Goal: Task Accomplishment & Management: Manage account settings

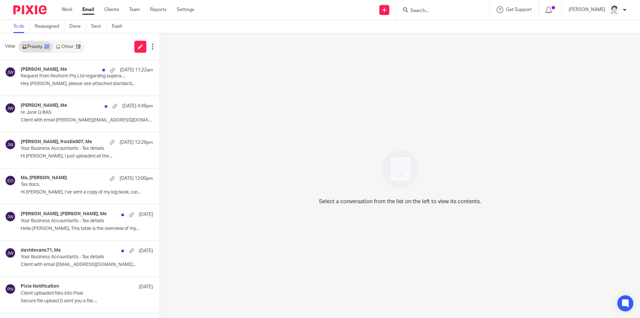
click at [432, 6] on form at bounding box center [445, 10] width 71 height 8
click at [427, 9] on input "Search" at bounding box center [440, 11] width 60 height 6
type input "evans"
click button "submit" at bounding box center [0, 0] width 0 height 0
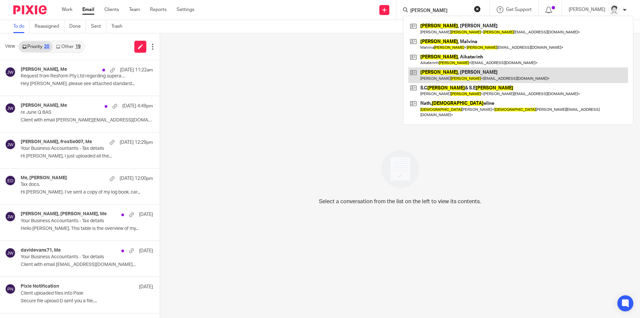
click at [439, 75] on link at bounding box center [518, 74] width 220 height 15
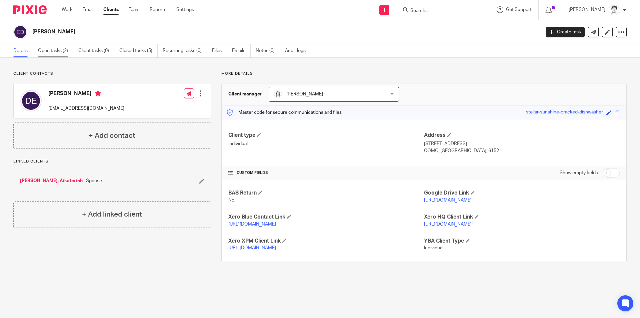
click at [52, 50] on link "Open tasks (2)" at bounding box center [55, 50] width 35 height 13
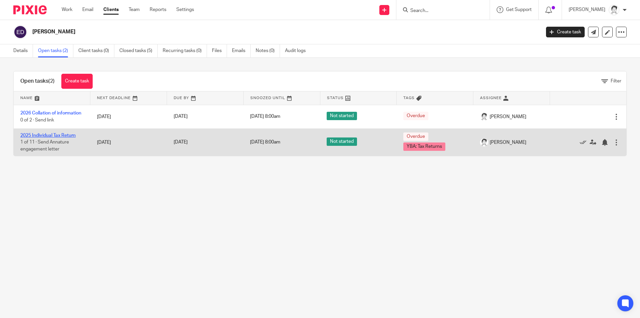
click at [44, 137] on link "2025 Individual Tax Return" at bounding box center [47, 135] width 55 height 5
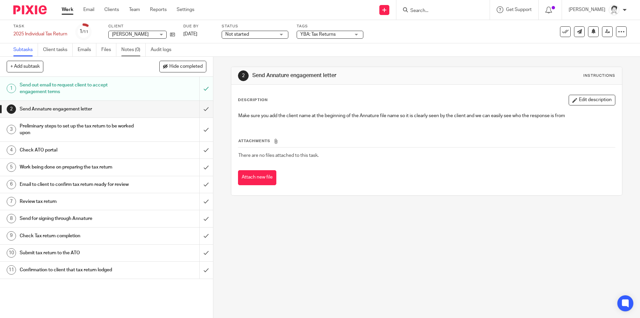
click at [130, 51] on link "Notes (0)" at bounding box center [133, 49] width 24 height 13
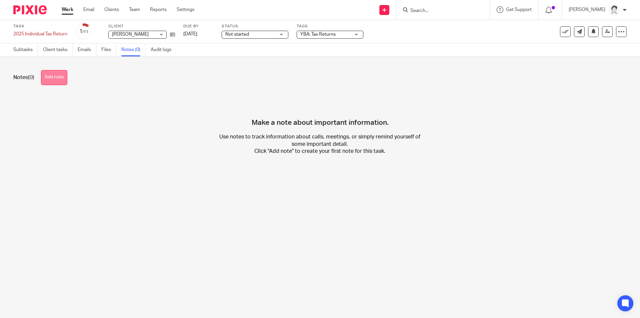
click at [50, 79] on button "Add note" at bounding box center [54, 77] width 26 height 15
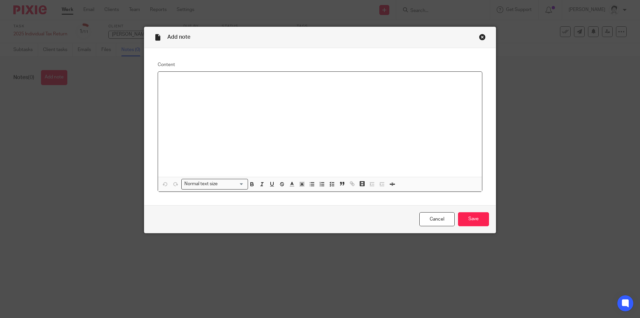
click at [209, 92] on div at bounding box center [320, 124] width 324 height 105
click at [310, 184] on icon "button" at bounding box center [312, 184] width 6 height 6
click at [177, 89] on p at bounding box center [327, 87] width 300 height 7
click at [480, 220] on input "Save" at bounding box center [473, 219] width 31 height 14
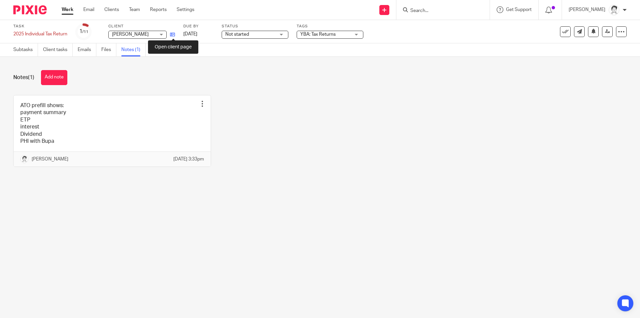
click at [172, 36] on icon at bounding box center [172, 34] width 5 height 5
click at [116, 48] on link "Files" at bounding box center [108, 49] width 15 height 13
click at [109, 51] on link "Files" at bounding box center [108, 49] width 15 height 13
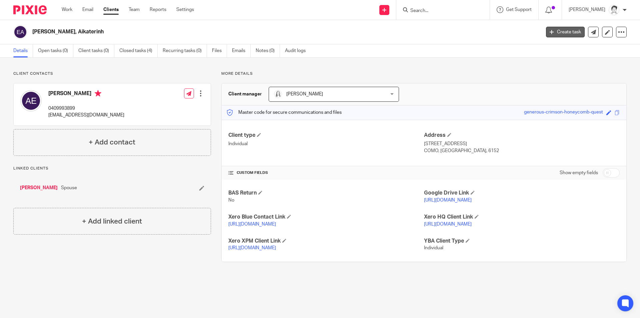
click at [554, 32] on link "Create task" at bounding box center [565, 32] width 39 height 11
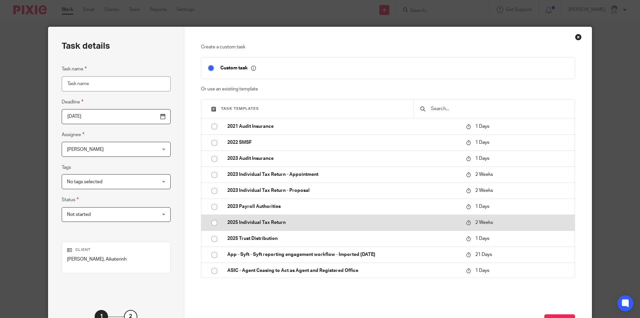
click at [250, 221] on p "2025 Individual Tax Return" at bounding box center [343, 222] width 232 height 7
type input "2025-08-28"
type input "2025 Individual Tax Return"
checkbox input "false"
radio input "true"
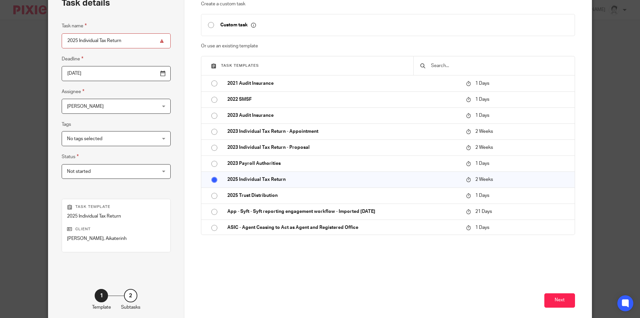
scroll to position [76, 0]
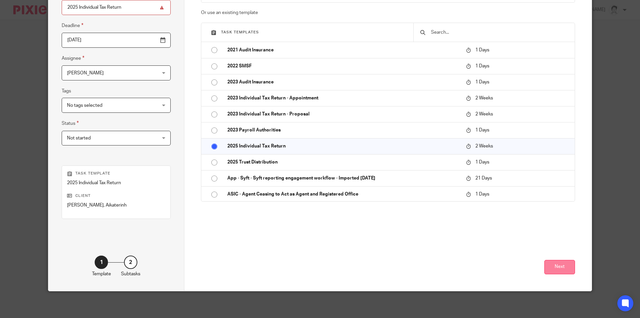
click at [563, 268] on button "Next" at bounding box center [559, 267] width 31 height 14
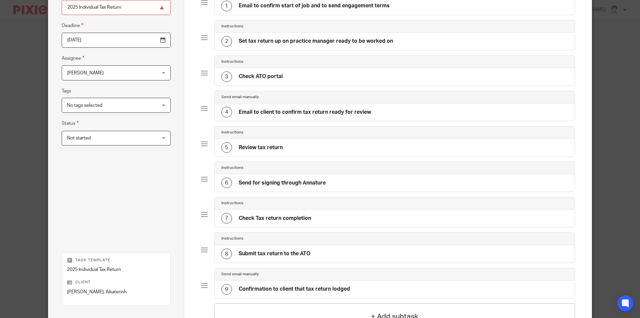
scroll to position [129, 0]
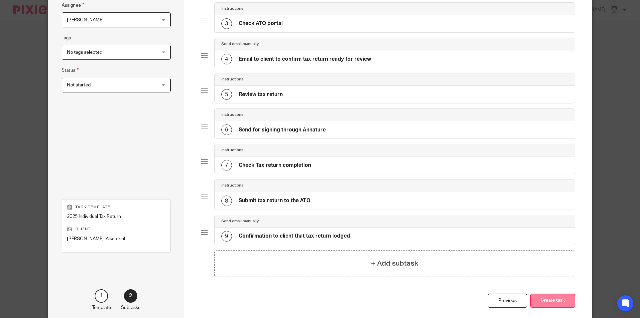
click at [561, 301] on button "Create task" at bounding box center [552, 300] width 45 height 14
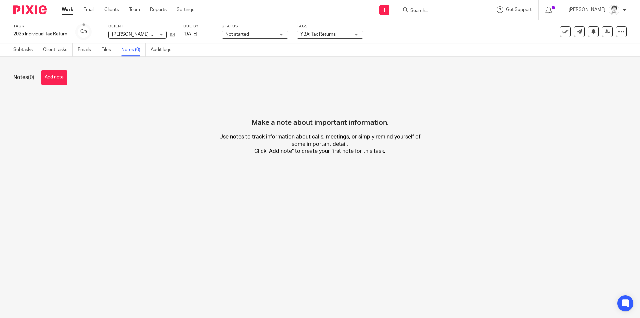
click at [62, 79] on button "Add note" at bounding box center [54, 77] width 26 height 15
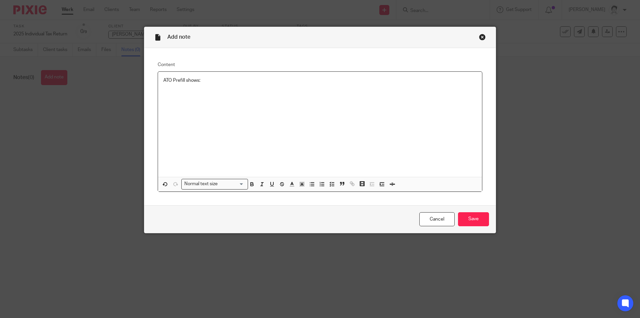
click at [312, 183] on icon "button" at bounding box center [312, 184] width 6 height 6
click at [193, 90] on p at bounding box center [327, 87] width 300 height 7
click at [175, 93] on div "ATO Prefill shows:" at bounding box center [320, 124] width 324 height 105
drag, startPoint x: 477, startPoint y: 221, endPoint x: 481, endPoint y: 221, distance: 4.3
click at [479, 221] on input "Save" at bounding box center [473, 219] width 31 height 14
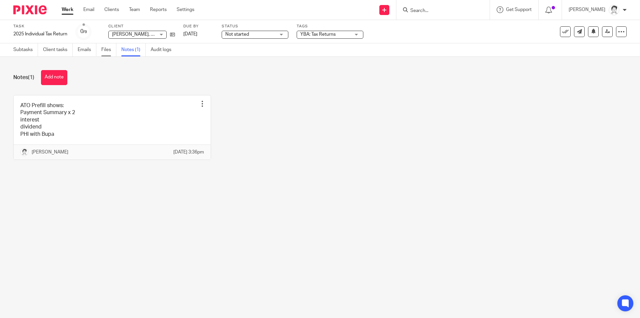
click at [108, 50] on link "Files" at bounding box center [108, 49] width 15 height 13
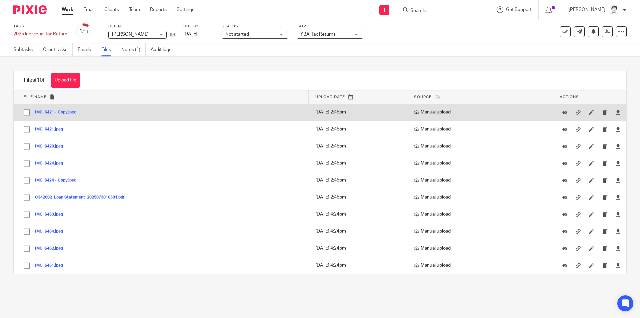
click at [59, 112] on button "IMG_6421 - Copy.jpeg" at bounding box center [58, 112] width 46 height 5
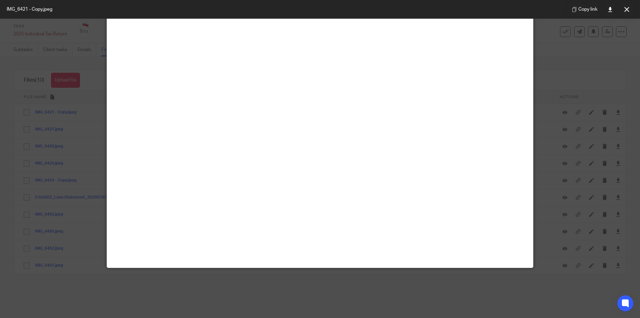
scroll to position [67, 0]
click at [627, 10] on icon at bounding box center [626, 9] width 5 height 5
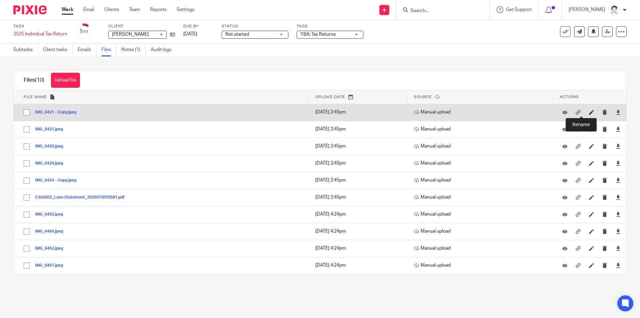
click at [589, 113] on icon at bounding box center [591, 112] width 5 height 5
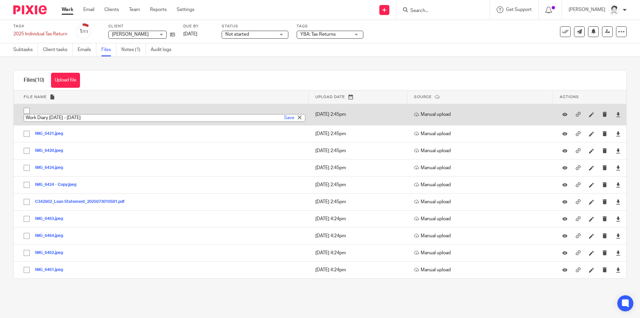
type input "Work Diary [DATE] - [DATE]"
click at [284, 117] on link "Save" at bounding box center [289, 117] width 10 height 7
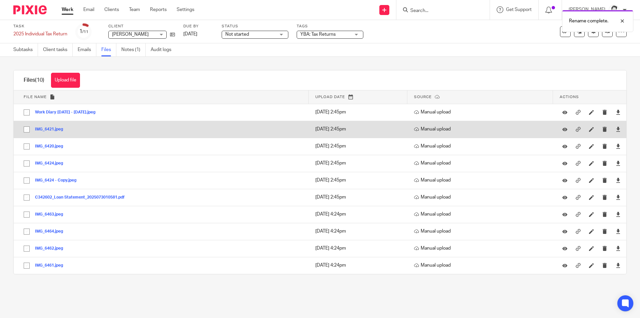
click at [57, 128] on button "IMG_6421.jpeg" at bounding box center [51, 129] width 33 height 5
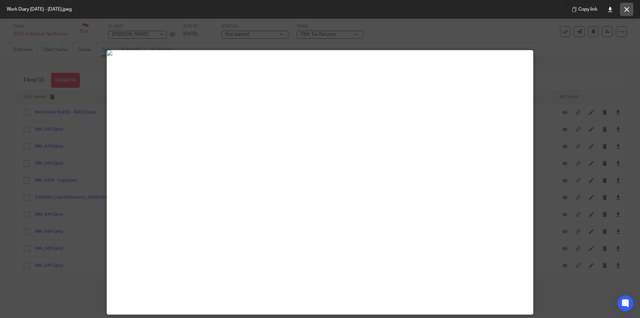
click at [631, 11] on button at bounding box center [626, 9] width 13 height 13
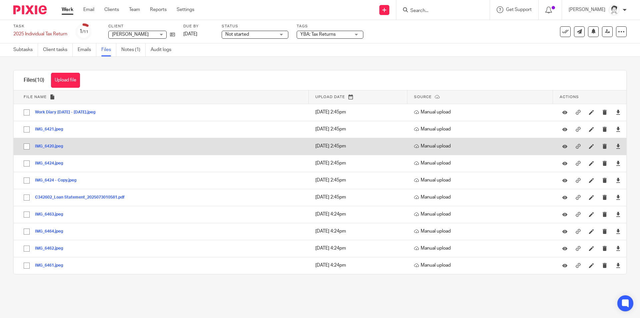
click at [47, 147] on button "IMG_6420.jpeg" at bounding box center [51, 146] width 33 height 5
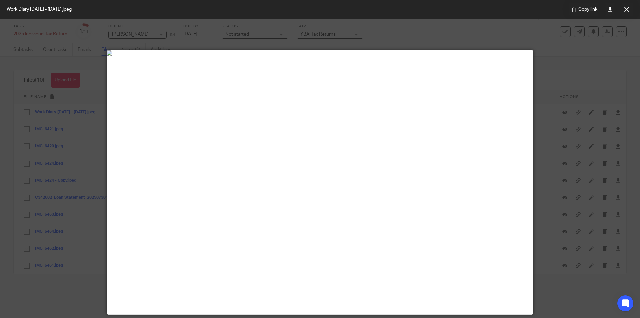
click at [625, 12] on button at bounding box center [626, 9] width 13 height 13
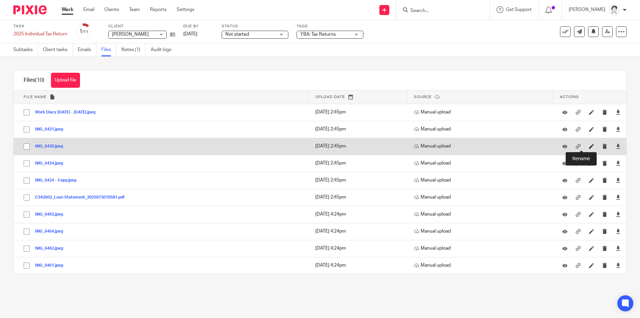
click at [589, 148] on icon at bounding box center [591, 146] width 5 height 5
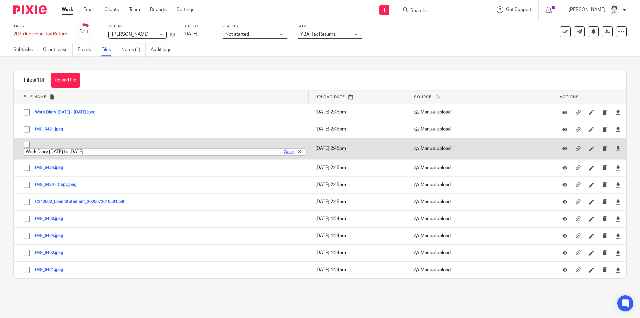
type input "Work Diary July to Dec 2024"
drag, startPoint x: 283, startPoint y: 149, endPoint x: 277, endPoint y: 147, distance: 5.9
click at [284, 149] on link "Save" at bounding box center [289, 151] width 10 height 7
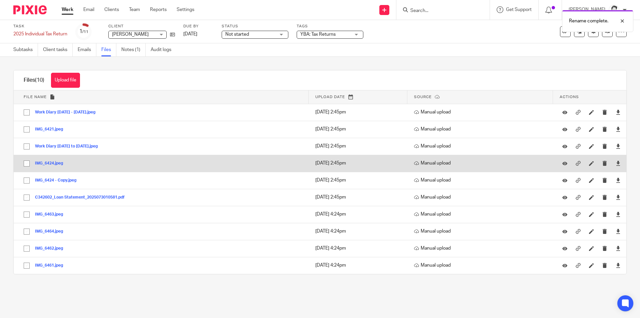
click at [50, 160] on div "IMG_6424.jpeg" at bounding box center [51, 163] width 33 height 7
click at [50, 162] on button "IMG_6424.jpeg" at bounding box center [51, 163] width 33 height 5
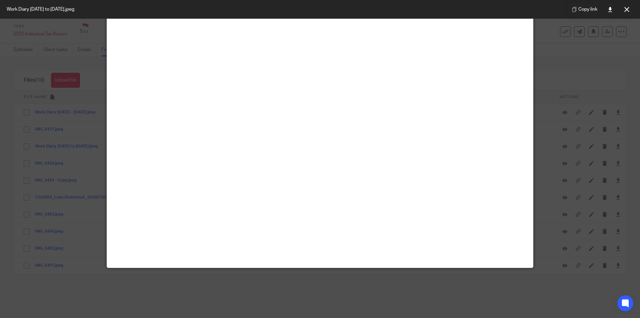
scroll to position [33, 0]
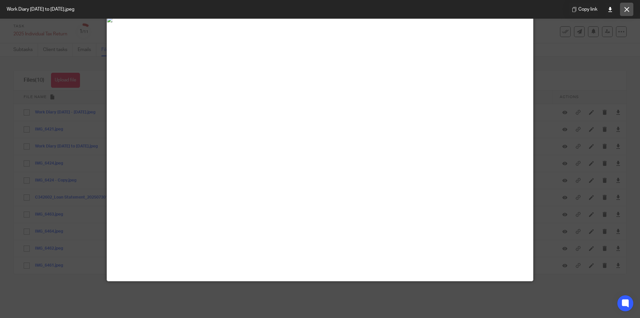
click at [624, 9] on button at bounding box center [626, 9] width 13 height 13
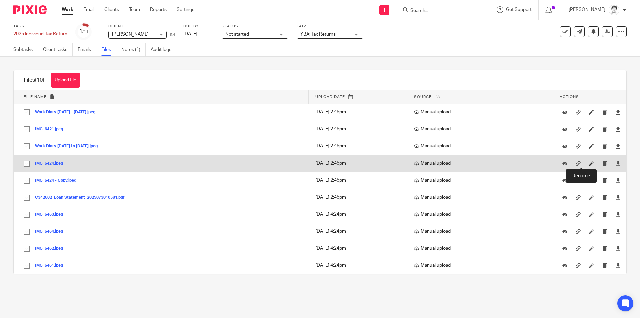
click at [589, 164] on icon at bounding box center [591, 163] width 5 height 5
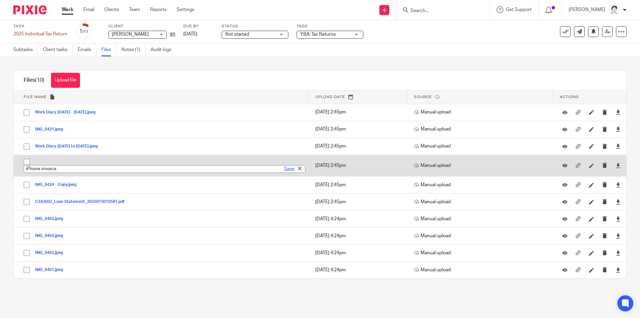
type input "iPhone invoice"
click at [285, 169] on link "Save" at bounding box center [289, 168] width 10 height 7
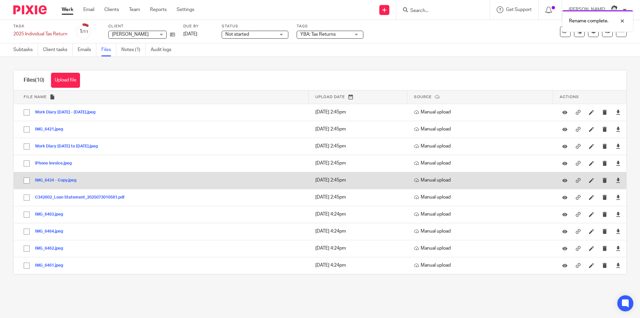
click at [54, 180] on button "IMG_6424 - Copy.jpeg" at bounding box center [58, 180] width 46 height 5
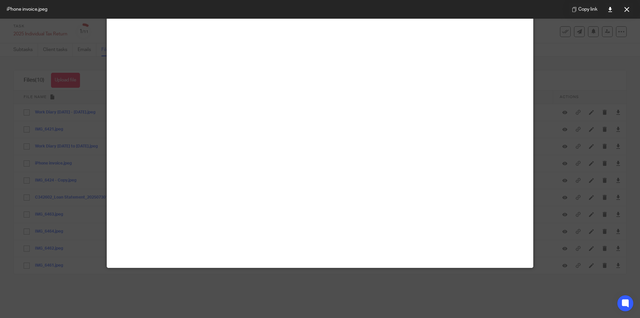
scroll to position [0, 0]
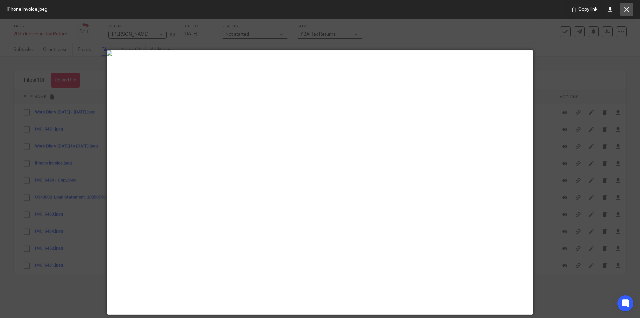
click at [625, 9] on icon at bounding box center [626, 9] width 5 height 5
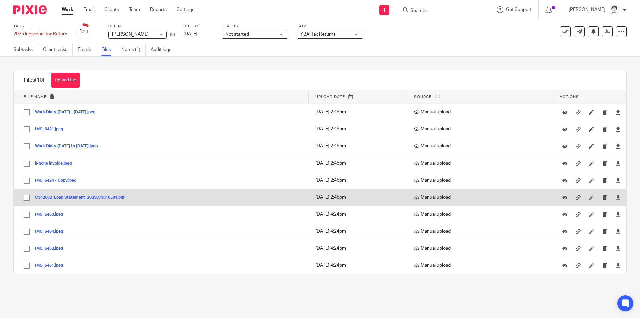
click at [57, 197] on button "C342602_Loan Statement_2025073010581.pdf" at bounding box center [82, 197] width 95 height 5
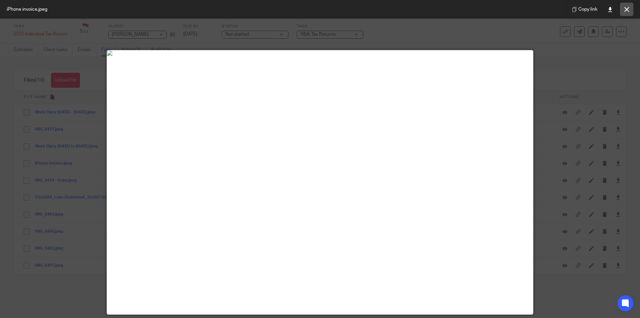
click at [628, 9] on icon at bounding box center [626, 9] width 5 height 5
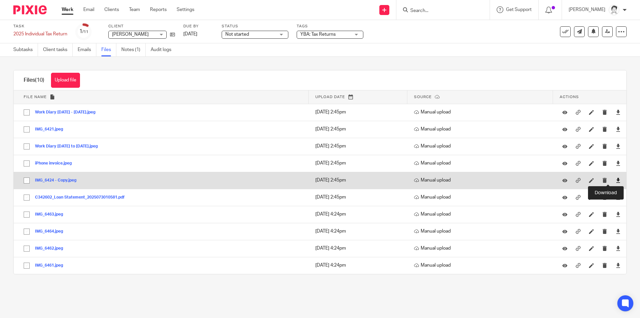
click at [616, 181] on icon at bounding box center [618, 180] width 5 height 5
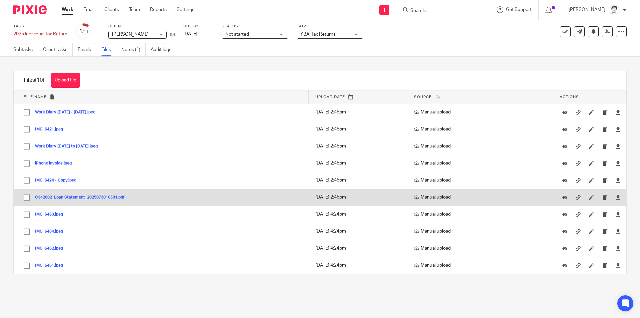
click at [70, 196] on button "C342602_Loan Statement_2025073010581.pdf" at bounding box center [82, 197] width 95 height 5
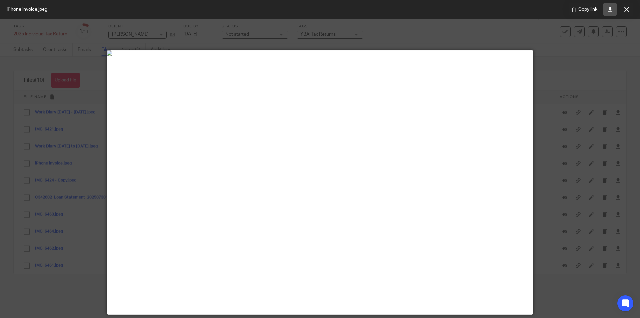
click at [610, 11] on icon at bounding box center [610, 9] width 5 height 5
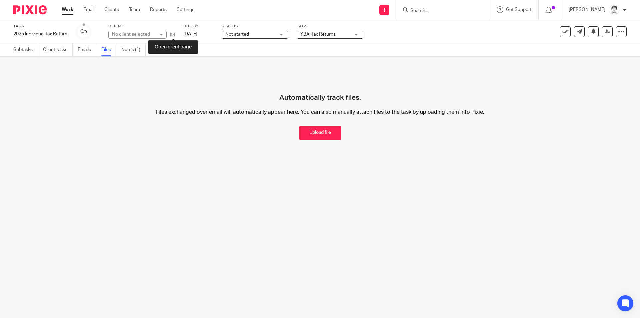
click at [175, 36] on icon at bounding box center [172, 34] width 5 height 5
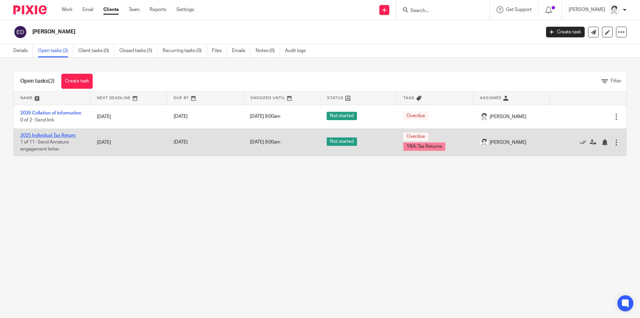
click at [53, 138] on link "2025 Individual Tax Return" at bounding box center [47, 135] width 55 height 5
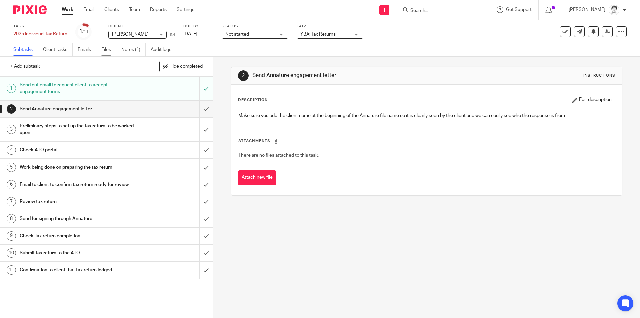
click at [109, 51] on link "Files" at bounding box center [108, 49] width 15 height 13
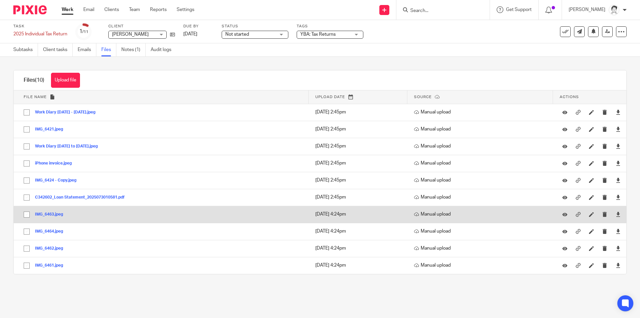
click at [45, 214] on button "IMG_6463.jpeg" at bounding box center [51, 214] width 33 height 5
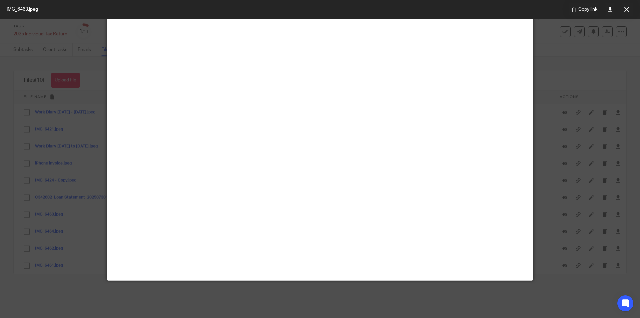
scroll to position [22, 0]
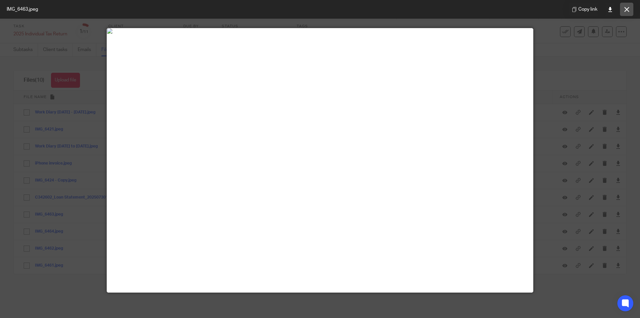
click at [628, 5] on button at bounding box center [626, 9] width 13 height 13
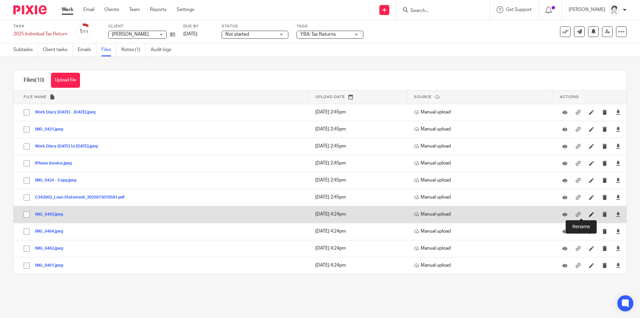
click at [589, 216] on icon at bounding box center [591, 214] width 5 height 5
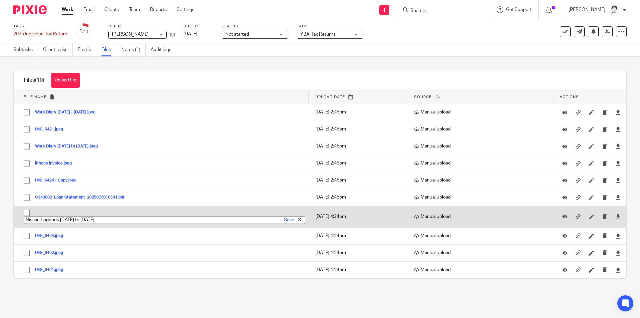
type input "Nissan Logbook [DATE] to [DATE]"
click at [290, 217] on div "Save" at bounding box center [293, 219] width 23 height 7
click at [284, 220] on link "Save" at bounding box center [289, 219] width 10 height 7
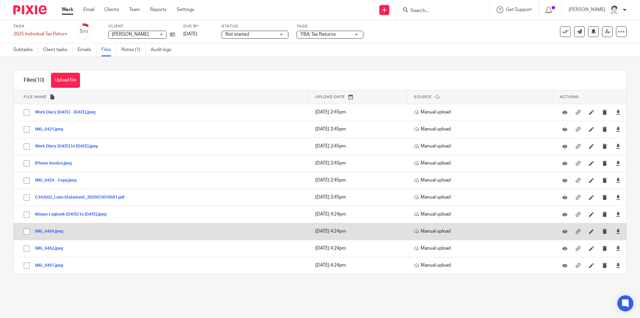
click at [56, 229] on button "IMG_6464.jpeg" at bounding box center [51, 231] width 33 height 5
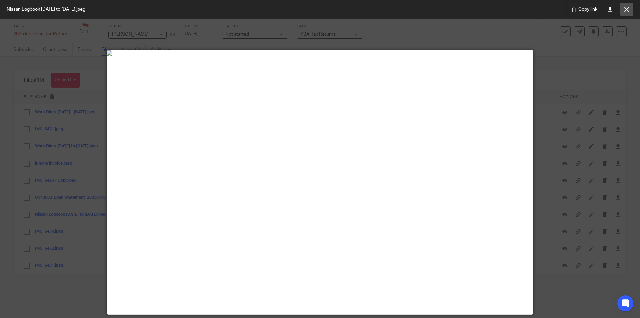
click at [630, 10] on button at bounding box center [626, 9] width 13 height 13
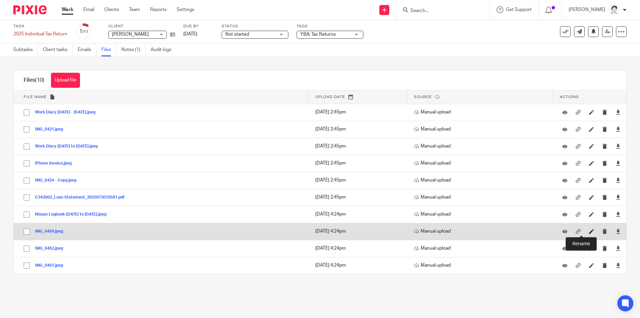
click at [589, 232] on icon at bounding box center [591, 231] width 5 height 5
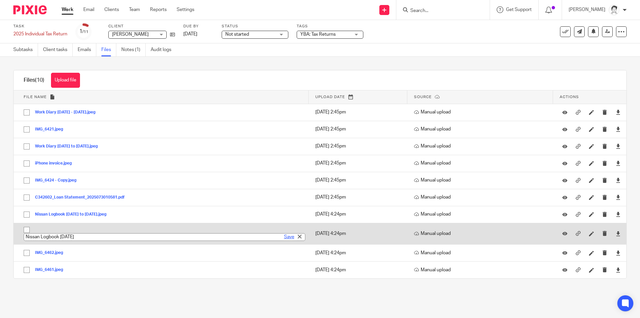
type input "Nissan Logbook Mar 2025"
click at [285, 236] on link "Save" at bounding box center [289, 236] width 10 height 7
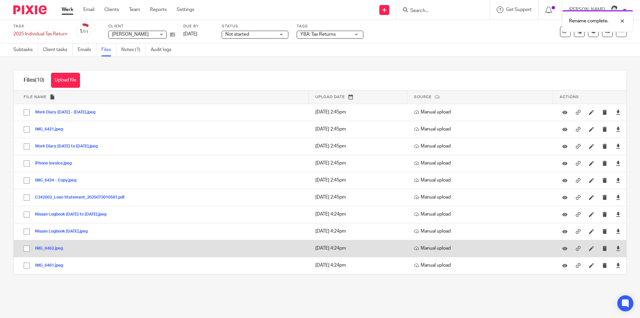
click at [54, 248] on button "IMG_6462.jpeg" at bounding box center [51, 248] width 33 height 5
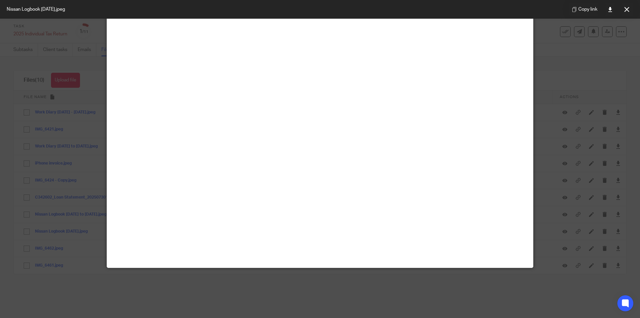
scroll to position [48, 0]
click at [627, 12] on button at bounding box center [626, 9] width 13 height 13
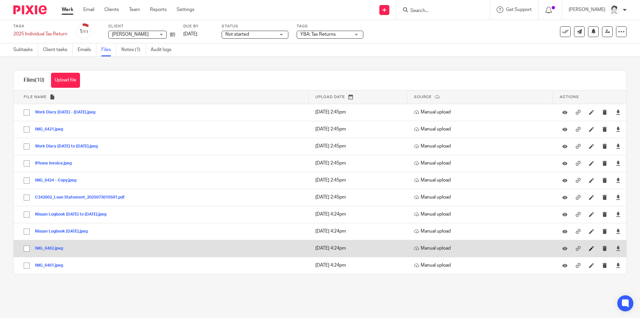
click at [589, 251] on icon at bounding box center [591, 248] width 5 height 5
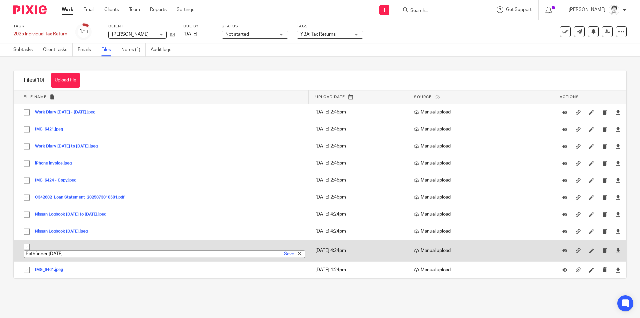
type input "Pathfinder Sep 24"
click at [286, 253] on link "Save" at bounding box center [289, 253] width 10 height 7
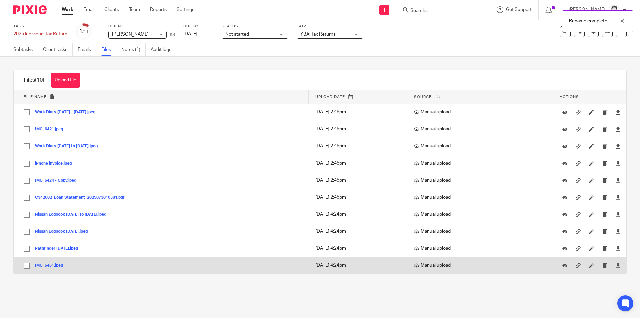
click at [49, 264] on button "IMG_6461.jpeg" at bounding box center [51, 265] width 33 height 5
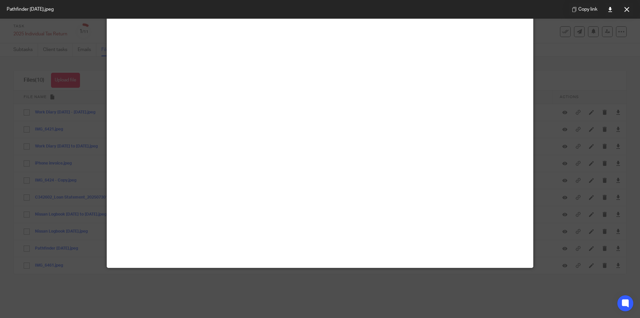
scroll to position [0, 0]
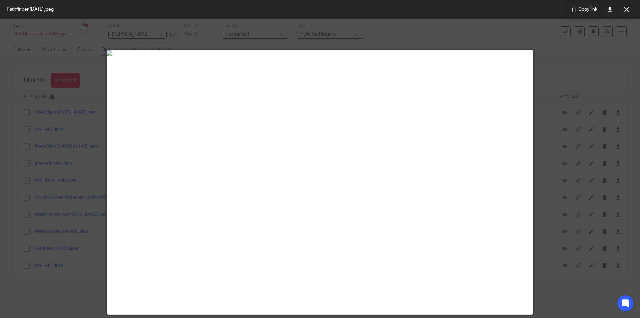
click at [629, 9] on icon at bounding box center [626, 9] width 5 height 5
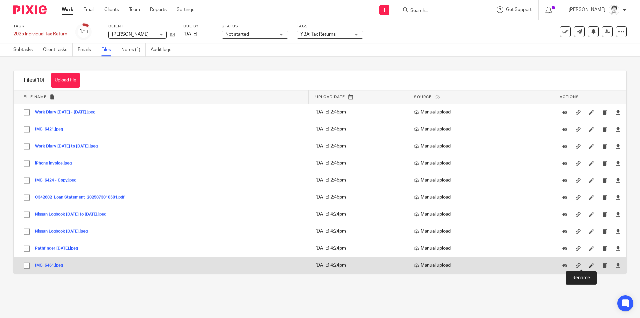
click at [589, 264] on icon at bounding box center [591, 265] width 5 height 5
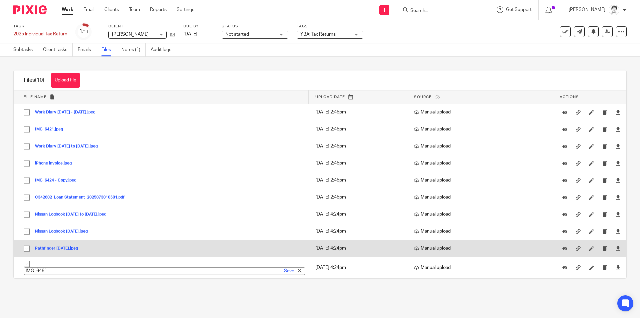
type input "P"
type input "Nissan Logboog"
click at [41, 250] on button "Pathfinder Sep 24.jpeg" at bounding box center [59, 248] width 48 height 5
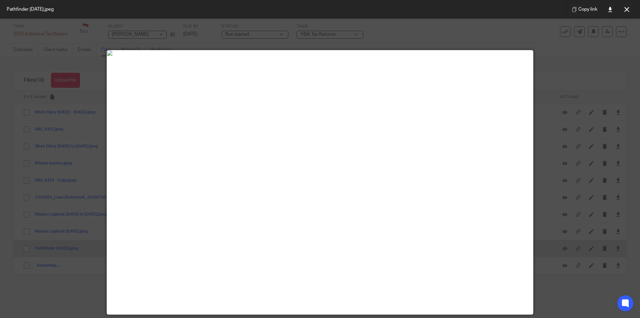
click at [46, 248] on div at bounding box center [320, 159] width 640 height 318
click at [623, 25] on div at bounding box center [617, 21] width 18 height 8
click at [627, 11] on icon at bounding box center [626, 9] width 5 height 5
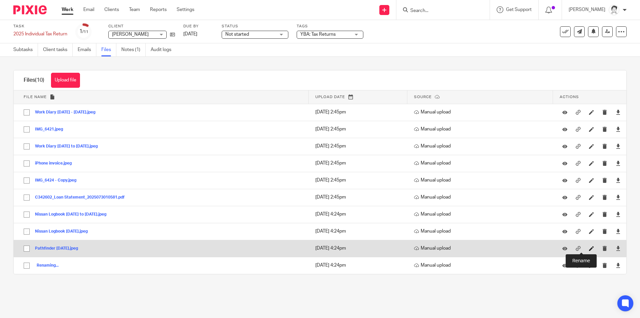
click at [589, 248] on icon at bounding box center [591, 248] width 5 height 5
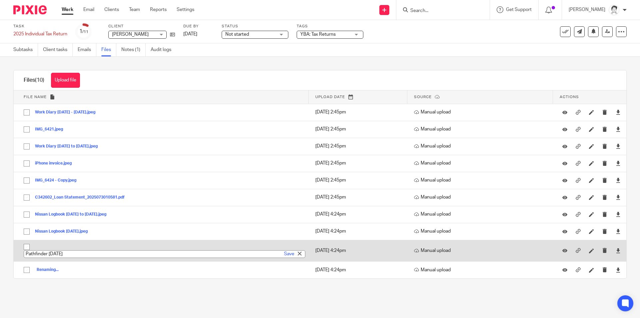
click at [59, 254] on input "Pathfinder Sep 24" at bounding box center [165, 254] width 282 height 8
click at [69, 254] on input "Pathfinder Sep 24" at bounding box center [165, 254] width 282 height 8
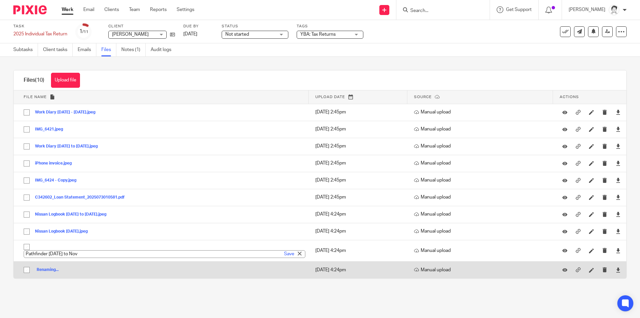
drag, startPoint x: 58, startPoint y: 256, endPoint x: 126, endPoint y: 264, distance: 68.2
click at [127, 261] on tbody "File name Upload date Source Actions There are no other files attached to this …" at bounding box center [320, 184] width 613 height 188
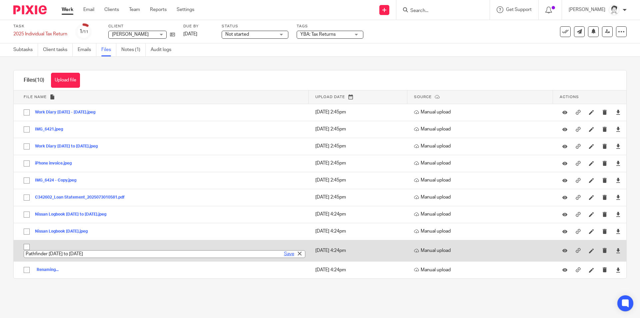
type input "Pathfinder Sep to Nov 2024"
click at [284, 254] on link "Save" at bounding box center [289, 253] width 10 height 7
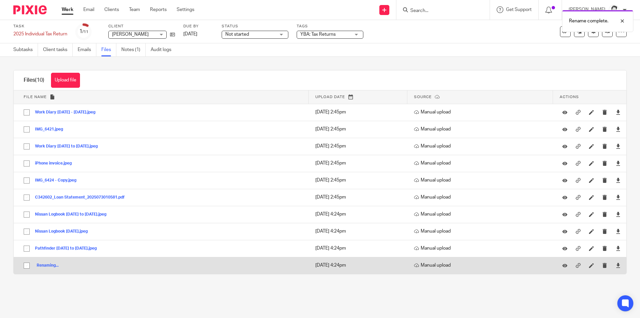
click at [53, 265] on span "Renaming..." at bounding box center [47, 265] width 24 height 4
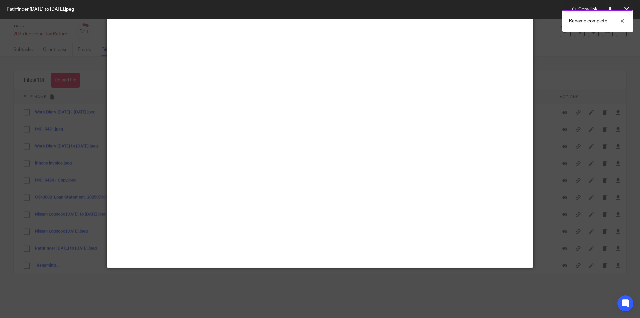
scroll to position [8, 0]
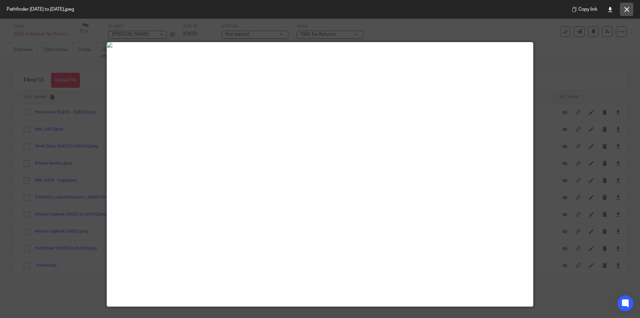
click at [624, 12] on button at bounding box center [626, 9] width 13 height 13
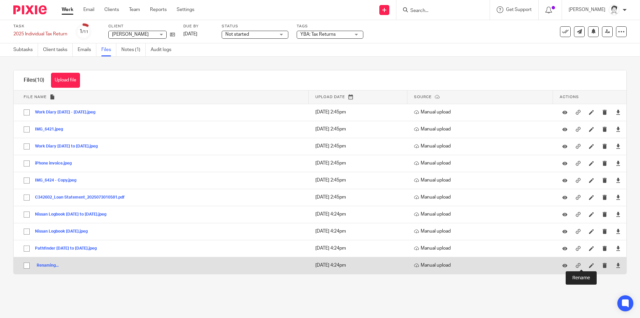
drag, startPoint x: 580, startPoint y: 267, endPoint x: 504, endPoint y: 267, distance: 75.7
click at [589, 267] on icon at bounding box center [591, 265] width 5 height 5
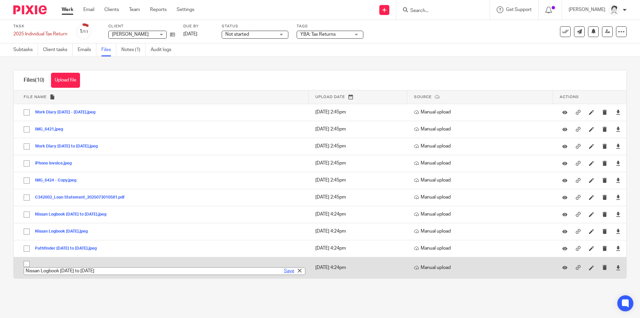
type input "Nissan Logbook August to Sep 2024"
click at [284, 271] on link "Save" at bounding box center [289, 270] width 10 height 7
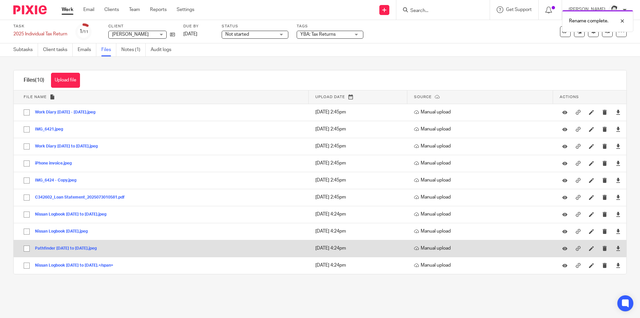
click at [52, 247] on button "Pathfinder Sep to Nov 2024.jpeg" at bounding box center [68, 248] width 67 height 5
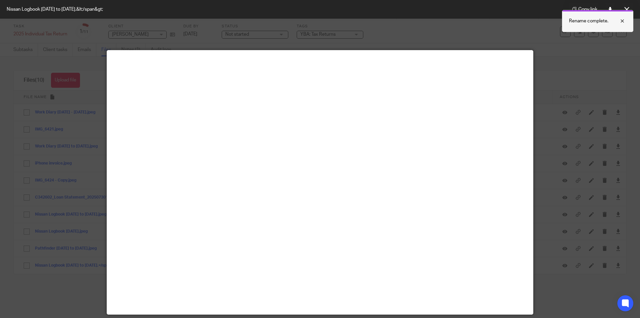
click at [621, 21] on div at bounding box center [617, 21] width 18 height 8
click at [627, 10] on icon at bounding box center [626, 9] width 5 height 5
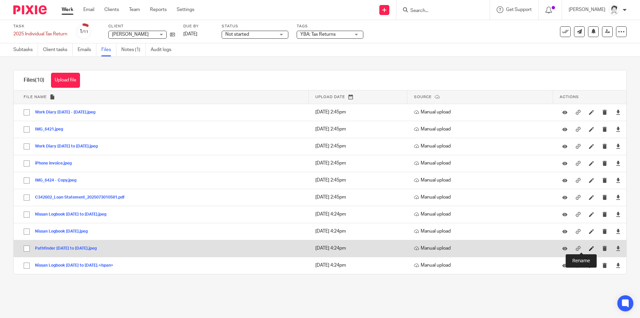
click at [589, 249] on icon at bounding box center [591, 248] width 5 height 5
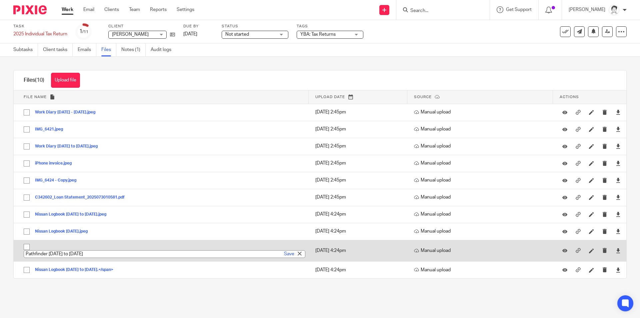
click at [48, 255] on input "Pathfinder Sep to Nov 2024" at bounding box center [165, 254] width 282 height 8
click at [26, 252] on input "Pathfinder Sep to Nov 2024" at bounding box center [165, 254] width 282 height 8
type input "Nissan Pathfinder Sep to Nov 2024"
click at [284, 254] on link "Save" at bounding box center [289, 253] width 10 height 7
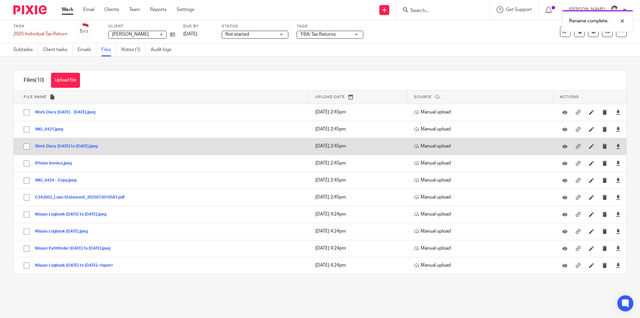
click at [70, 144] on button "Work Diary July to Dec 2024.jpeg" at bounding box center [69, 146] width 68 height 5
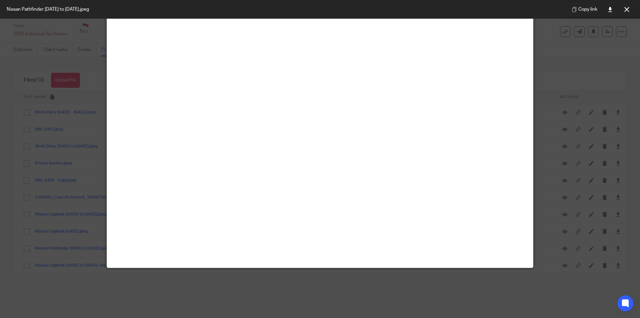
scroll to position [351, 0]
click at [627, 13] on button at bounding box center [626, 9] width 13 height 13
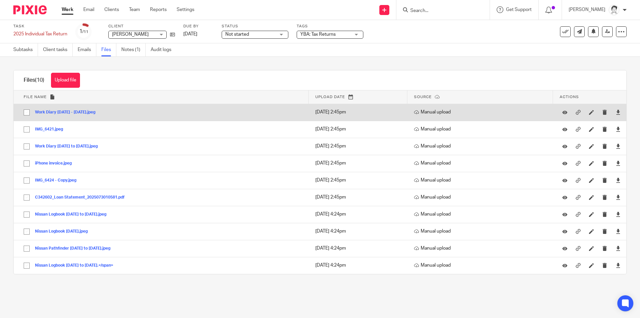
click at [86, 113] on button "Work Diary Jan - June 2025.jpeg" at bounding box center [67, 112] width 65 height 5
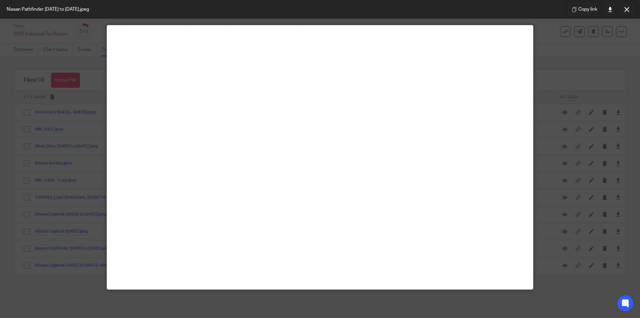
scroll to position [0, 0]
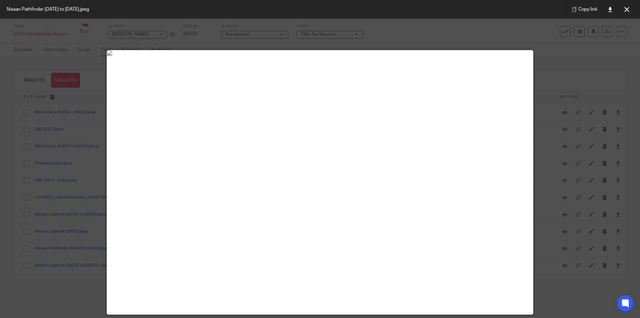
drag, startPoint x: 628, startPoint y: 9, endPoint x: 637, endPoint y: 14, distance: 11.0
click at [628, 9] on icon at bounding box center [626, 9] width 5 height 5
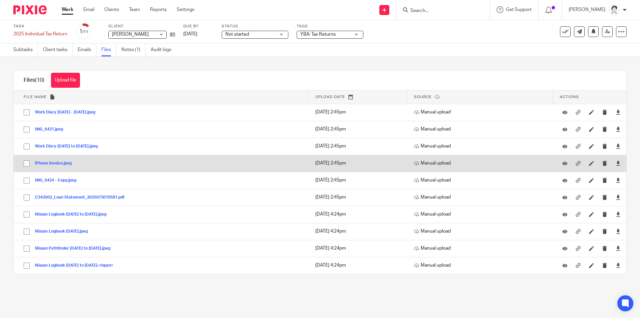
click at [43, 161] on button "iPhone invoice.jpeg" at bounding box center [56, 163] width 42 height 5
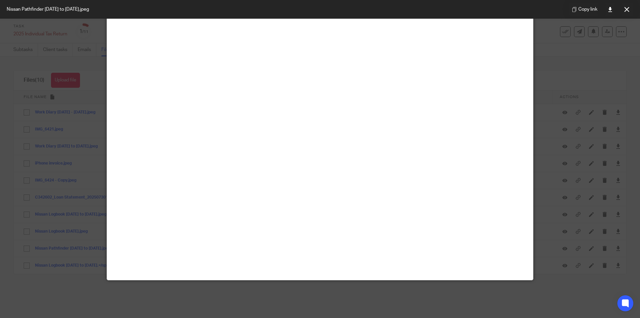
scroll to position [67, 0]
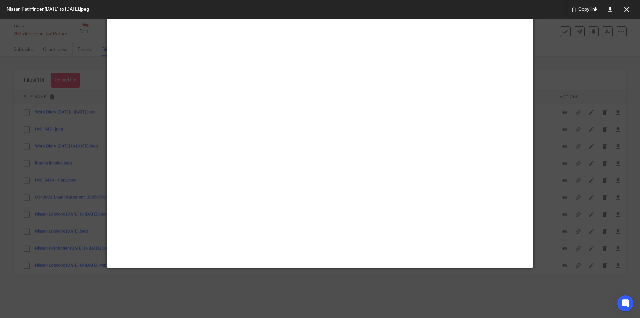
click at [627, 11] on icon at bounding box center [626, 9] width 5 height 5
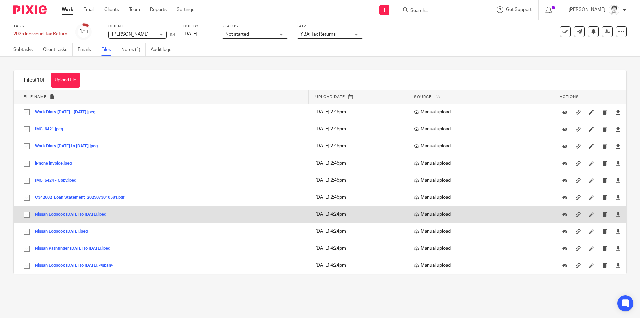
click at [80, 214] on button "Nissan Logbook Dec 24 to Feb 2025.jpeg" at bounding box center [73, 214] width 76 height 5
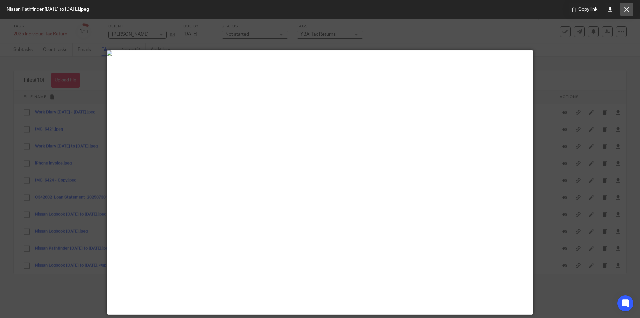
click at [631, 9] on button at bounding box center [626, 9] width 13 height 13
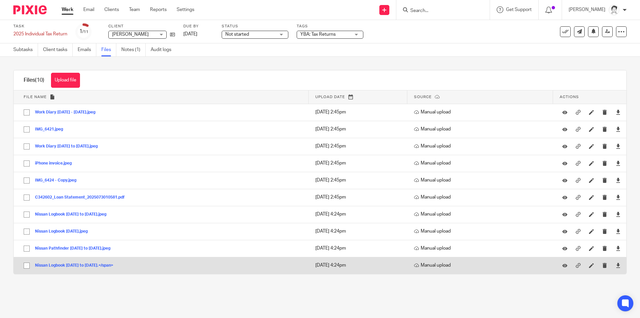
click at [75, 264] on button "Nissan Logbook August to Sep 2024.</span>" at bounding box center [76, 265] width 83 height 5
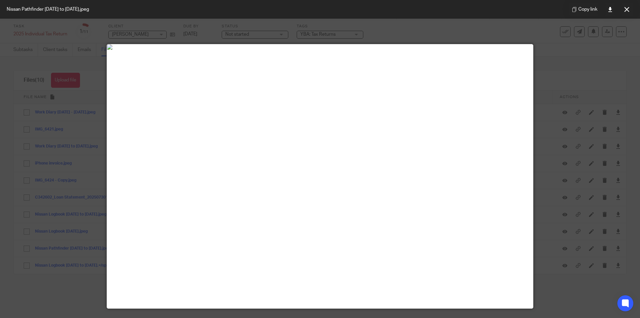
scroll to position [0, 0]
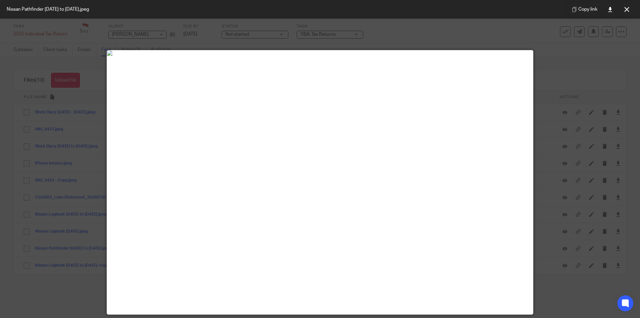
click at [327, 56] on img at bounding box center [320, 52] width 426 height 5
